Goal: Task Accomplishment & Management: Use online tool/utility

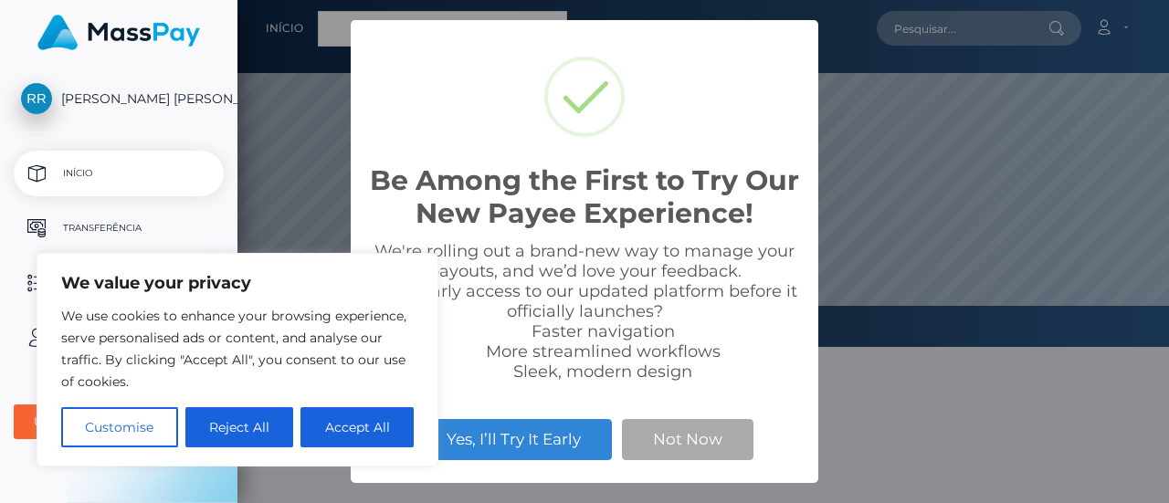
scroll to position [347, 931]
click at [373, 414] on button "Accept All" at bounding box center [356, 427] width 113 height 40
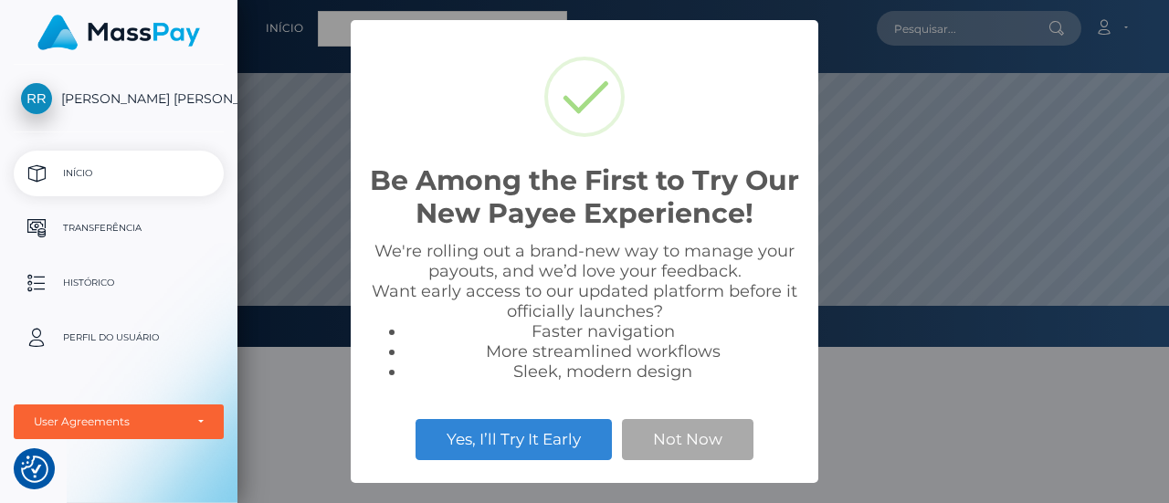
checkbox input "true"
click at [657, 435] on button "Not Now" at bounding box center [687, 439] width 131 height 40
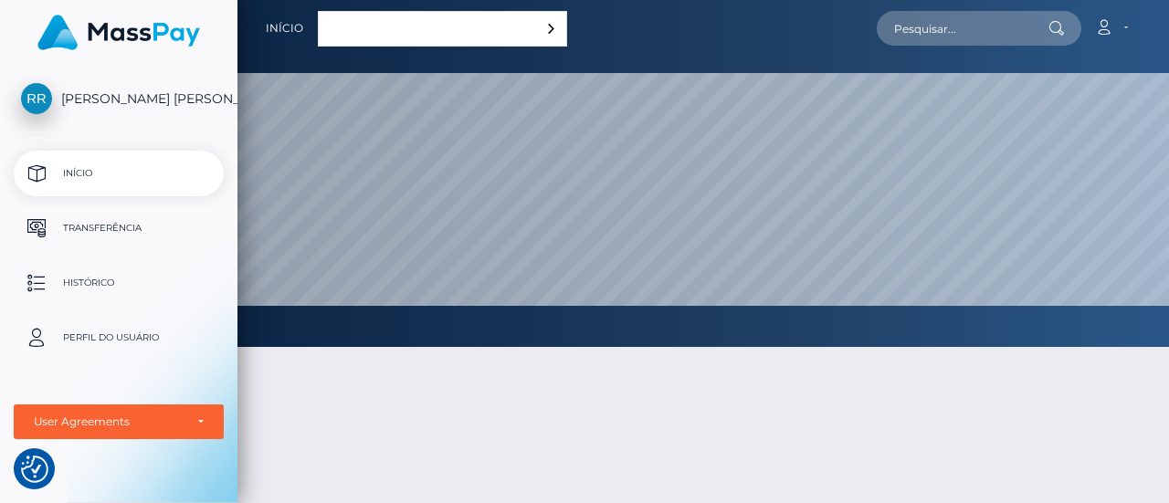
click at [126, 230] on p "Transferência" at bounding box center [118, 228] width 195 height 27
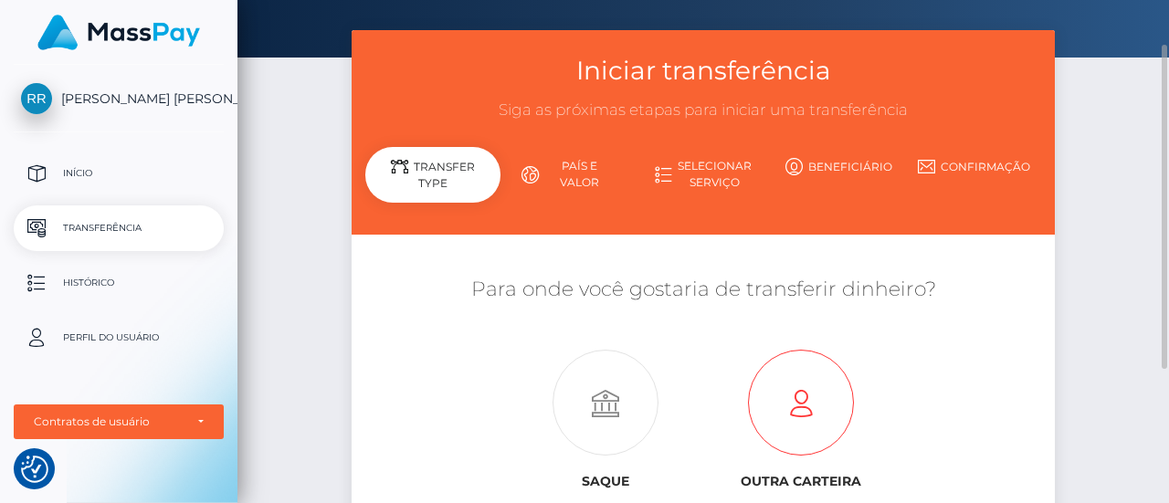
scroll to position [68, 0]
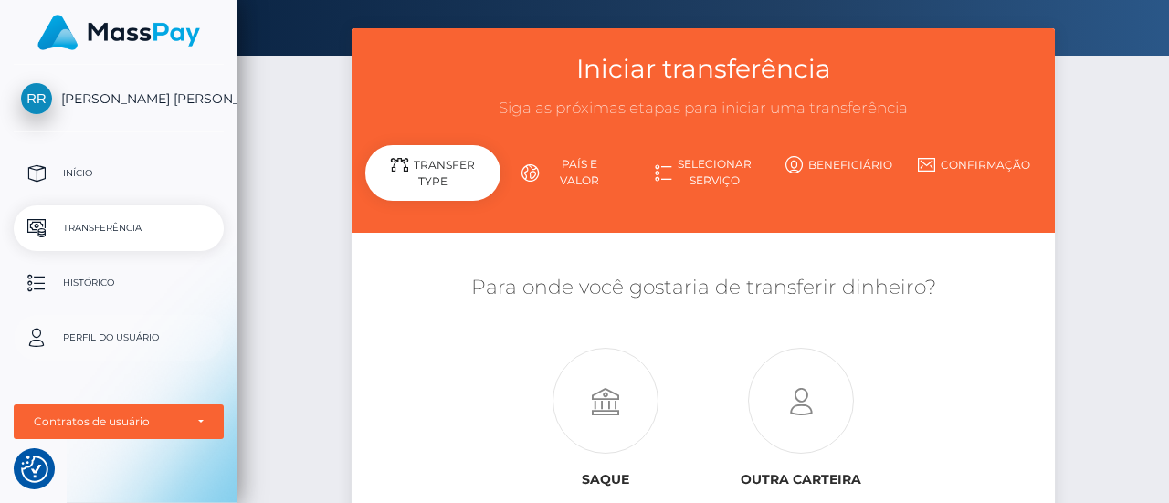
click at [140, 348] on p "Perfil do usuário" at bounding box center [118, 337] width 195 height 27
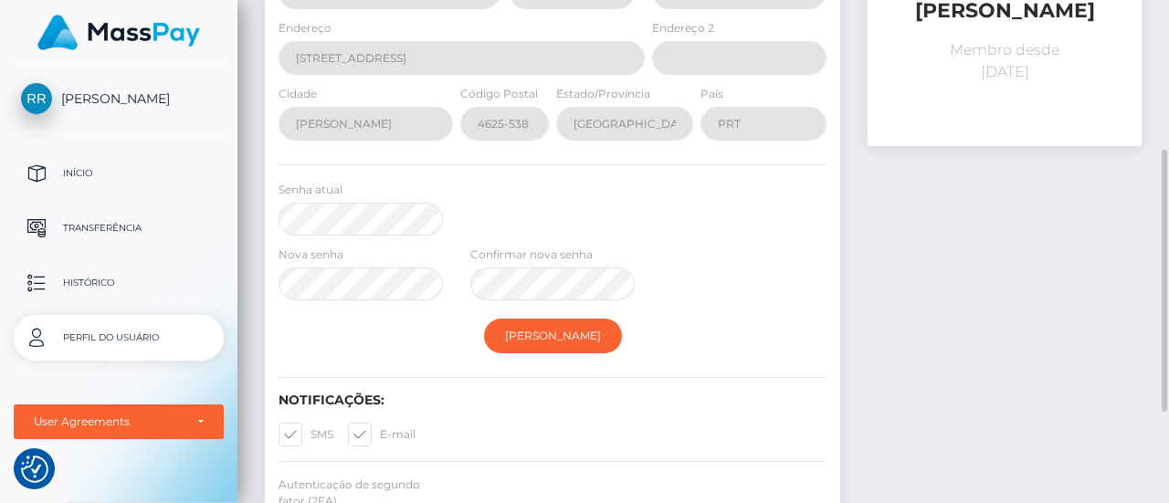
scroll to position [278, 0]
click at [475, 200] on div "Senha atual" at bounding box center [552, 213] width 575 height 65
click at [516, 220] on div "Senha atual" at bounding box center [552, 213] width 575 height 65
click at [120, 224] on p "Transferência" at bounding box center [118, 228] width 195 height 27
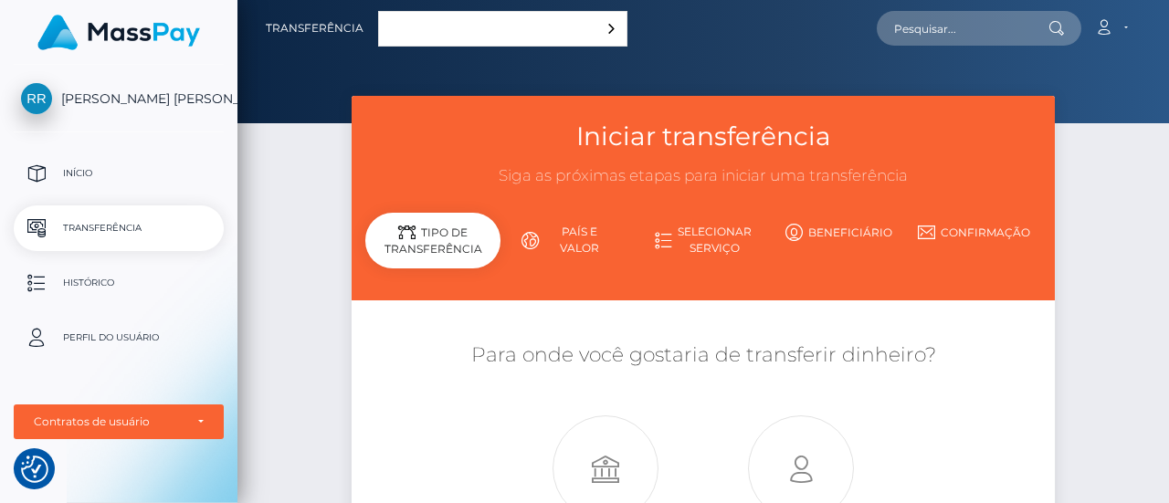
click at [574, 240] on link "País e valor" at bounding box center [567, 239] width 135 height 47
